Goal: Task Accomplishment & Management: Manage account settings

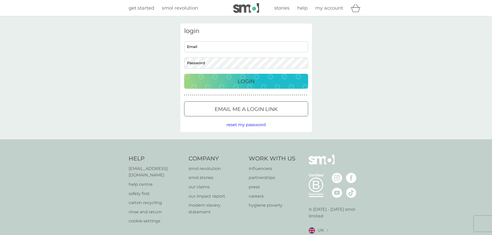
type input "[EMAIL_ADDRESS][DOMAIN_NAME]"
click at [216, 84] on div "Login" at bounding box center [246, 81] width 114 height 8
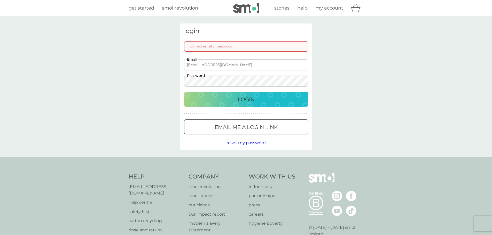
click at [181, 81] on div "login Incorrect email or password [EMAIL_ADDRESS][DOMAIN_NAME] Email Password L…" at bounding box center [246, 86] width 132 height 127
click at [201, 89] on div "login Incorrect email or password [EMAIL_ADDRESS][DOMAIN_NAME] Email Password L…" at bounding box center [246, 86] width 132 height 127
click at [150, 81] on div "login Incorrect email or password [EMAIL_ADDRESS][DOMAIN_NAME] Email Password L…" at bounding box center [246, 86] width 492 height 141
click at [204, 98] on div "Login" at bounding box center [246, 99] width 114 height 8
click at [243, 132] on button "Email me a login link" at bounding box center [246, 127] width 124 height 15
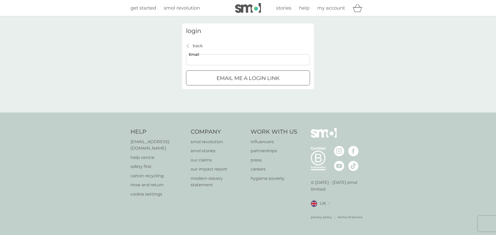
click at [253, 59] on input "Email" at bounding box center [248, 59] width 124 height 11
type input "[EMAIL_ADDRESS][DOMAIN_NAME]"
click at [248, 77] on div "submit" at bounding box center [247, 78] width 19 height 5
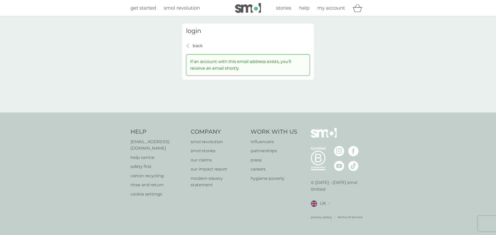
click at [190, 46] on div "back back" at bounding box center [194, 46] width 17 height 7
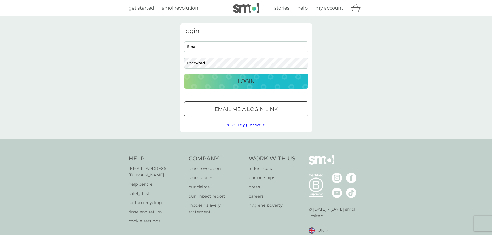
type input "s_mockett@outlook.com"
click at [179, 67] on div "login s_mockett@outlook.com Email Password Login ● ● ● ● ● ● ● ● ● ● ● ● ● ● ● …" at bounding box center [245, 77] width 139 height 109
click at [202, 83] on div "Login" at bounding box center [246, 81] width 114 height 8
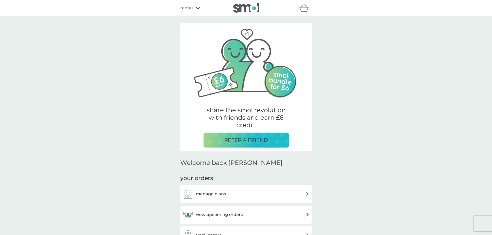
click at [237, 192] on div "manage plans" at bounding box center [246, 194] width 126 height 10
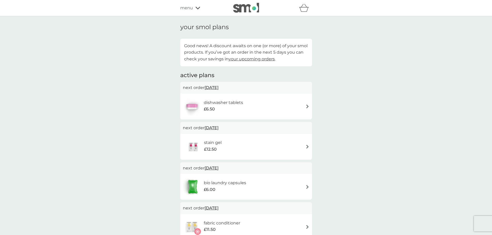
click at [308, 104] on div "dishwasher tablets £6.50" at bounding box center [246, 107] width 126 height 18
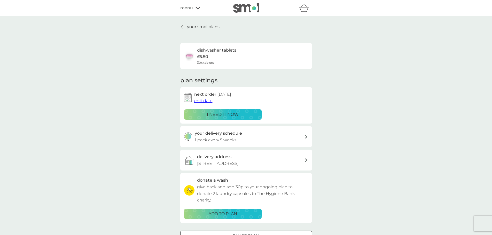
click at [207, 102] on span "edit date" at bounding box center [203, 100] width 18 height 5
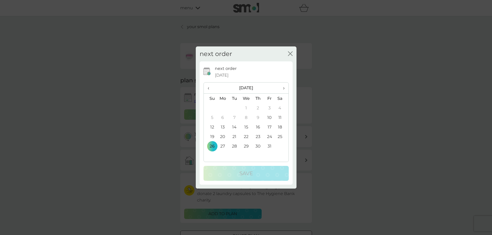
click at [283, 88] on span "›" at bounding box center [281, 88] width 5 height 11
click at [248, 146] on td "31" at bounding box center [246, 146] width 12 height 10
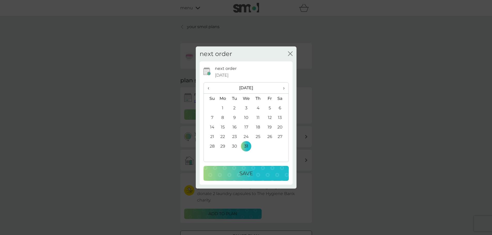
click at [245, 172] on p "Save" at bounding box center [245, 173] width 13 height 8
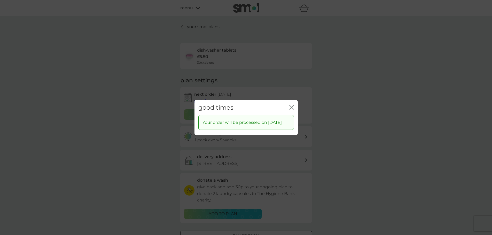
click at [291, 105] on icon "close" at bounding box center [291, 107] width 5 height 5
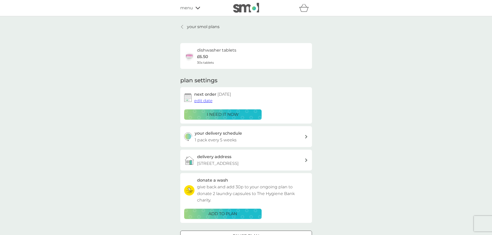
click at [195, 26] on p "your smol plans" at bounding box center [203, 26] width 33 height 7
